Goal: Task Accomplishment & Management: Use online tool/utility

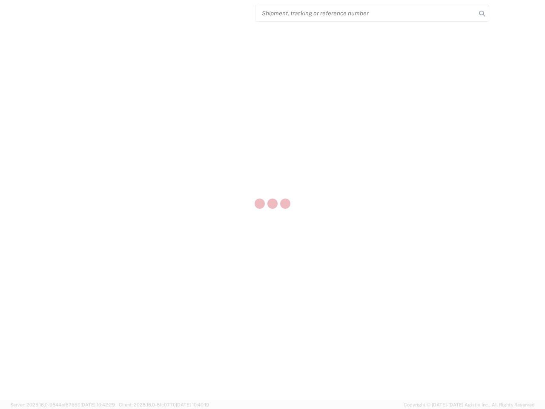
select select "US"
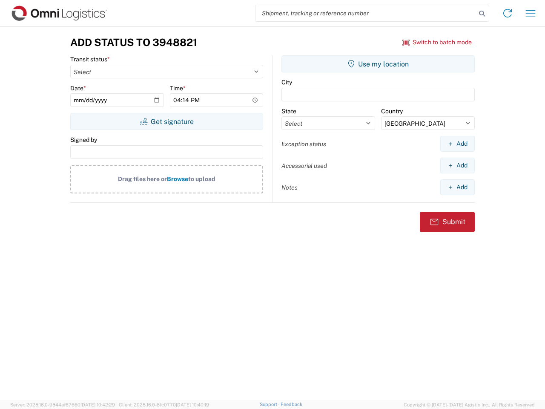
click at [366, 13] on input "search" at bounding box center [366, 13] width 221 height 16
click at [482, 14] on icon at bounding box center [482, 14] width 12 height 12
click at [508, 13] on icon at bounding box center [508, 13] width 14 height 14
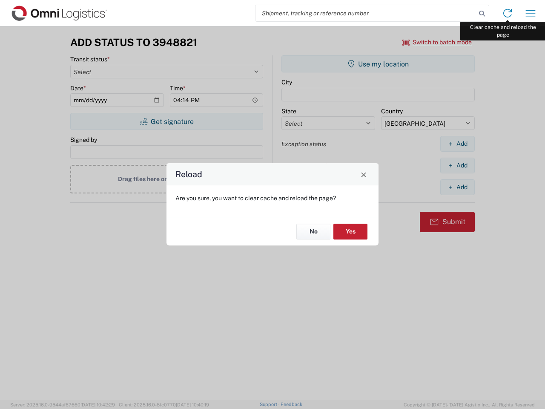
click at [531, 13] on div "Reload Are you sure, you want to clear cache and reload the page? No Yes" at bounding box center [272, 204] width 545 height 409
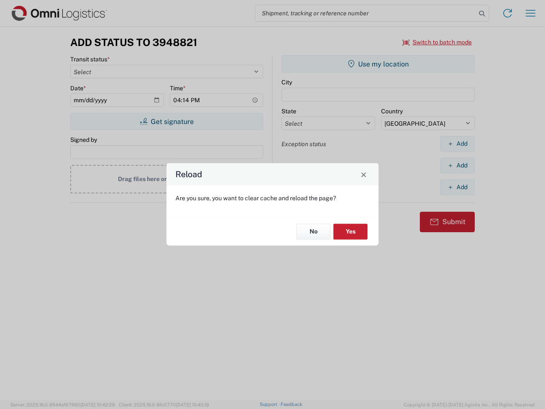
click at [438, 42] on div "Reload Are you sure, you want to clear cache and reload the page? No Yes" at bounding box center [272, 204] width 545 height 409
click at [167, 121] on div "Reload Are you sure, you want to clear cache and reload the page? No Yes" at bounding box center [272, 204] width 545 height 409
click at [378, 64] on div "Reload Are you sure, you want to clear cache and reload the page? No Yes" at bounding box center [272, 204] width 545 height 409
click at [458, 144] on div "Reload Are you sure, you want to clear cache and reload the page? No Yes" at bounding box center [272, 204] width 545 height 409
click at [458, 165] on div "Reload Are you sure, you want to clear cache and reload the page? No Yes" at bounding box center [272, 204] width 545 height 409
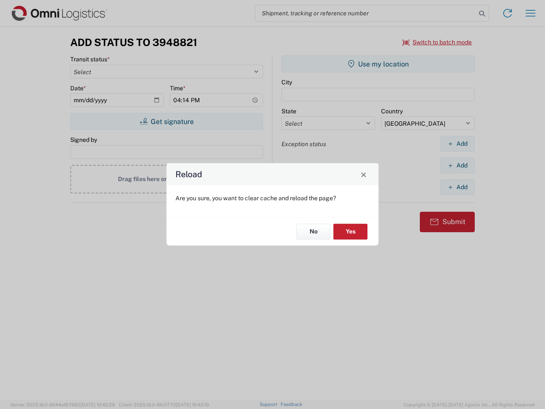
click at [458, 187] on div "Reload Are you sure, you want to clear cache and reload the page? No Yes" at bounding box center [272, 204] width 545 height 409
